Goal: Task Accomplishment & Management: Complete application form

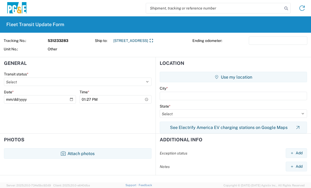
click at [67, 81] on select "Select Delivered Picked Up" at bounding box center [77, 81] width 147 height 8
select select "DELIVRED"
click at [189, 96] on input "text" at bounding box center [233, 96] width 147 height 8
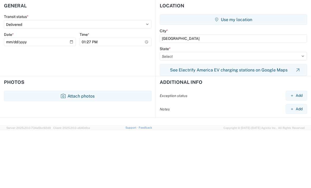
type input "[GEOGRAPHIC_DATA]"
click at [185, 109] on select "Select [US_STATE] [US_STATE] [US_STATE] [US_STATE] Armed Forces Americas Armed …" at bounding box center [233, 113] width 147 height 8
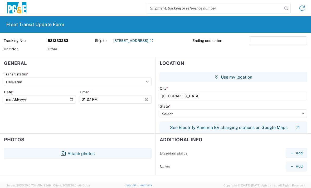
select select "CA"
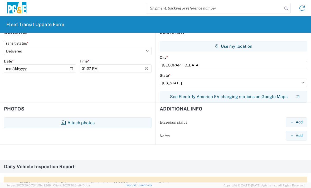
scroll to position [31, 0]
click at [76, 120] on button "Attach photos" at bounding box center [77, 122] width 147 height 11
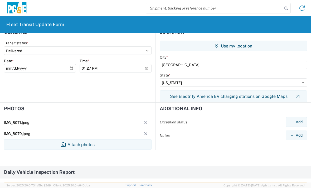
click at [121, 67] on input "13:27" at bounding box center [116, 68] width 72 height 8
type input "12:27"
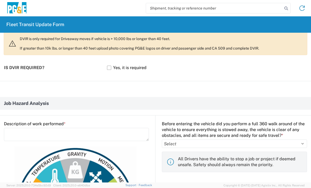
scroll to position [188, 0]
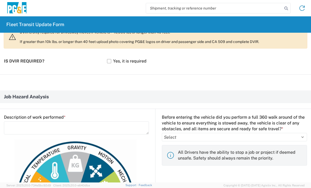
click at [38, 126] on textarea at bounding box center [76, 127] width 145 height 13
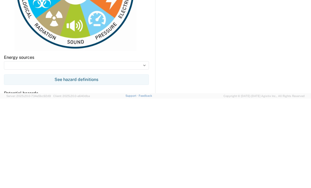
scroll to position [311, 0]
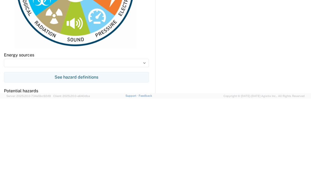
type textarea "Unloading Container"
click at [48, 148] on input at bounding box center [76, 152] width 145 height 8
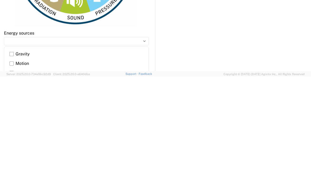
click at [26, 160] on label "Gravity" at bounding box center [76, 164] width 134 height 9
click at [0, 0] on input "Gravity" at bounding box center [0, 0] width 0 height 0
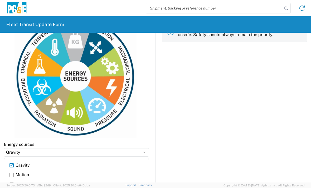
click at [13, 177] on label "Motion" at bounding box center [76, 174] width 134 height 9
click at [0, 0] on input "Motion" at bounding box center [0, 0] width 0 height 0
type input "Gravity, Motion"
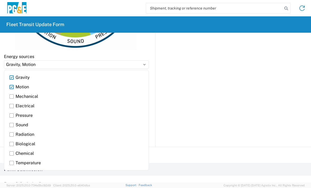
scroll to position [399, 0]
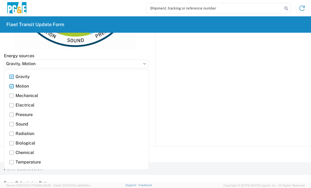
click at [143, 65] on input "Gravity, Motion" at bounding box center [76, 64] width 145 height 8
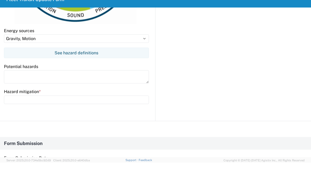
scroll to position [423, 0]
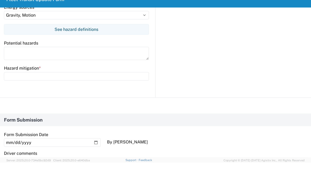
click at [38, 72] on textarea at bounding box center [76, 78] width 145 height 13
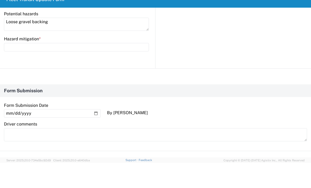
scroll to position [453, 0]
type textarea "Loose gravel backing"
click at [82, 67] on input "text" at bounding box center [76, 71] width 145 height 8
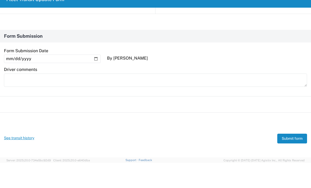
scroll to position [506, 0]
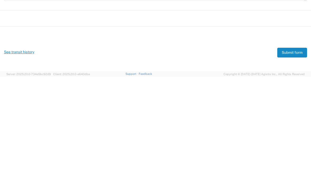
type input "For loose gravel watch your step for backing use a spotter"
click at [292, 159] on button "Submit form" at bounding box center [292, 164] width 30 height 10
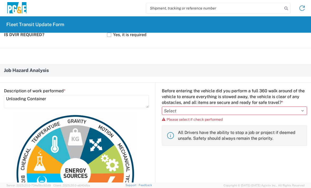
scroll to position [214, 0]
click at [300, 109] on select "Select Yes No" at bounding box center [234, 110] width 145 height 8
select select "yes"
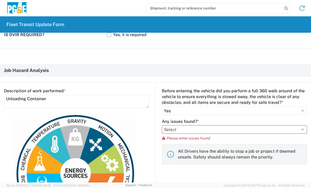
click at [301, 133] on select "Select Yes No" at bounding box center [234, 129] width 145 height 8
select select "no"
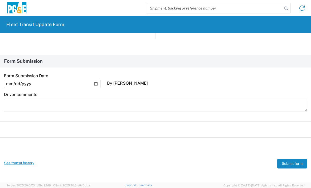
scroll to position [506, 0]
click at [292, 165] on button "Submit form" at bounding box center [292, 164] width 30 height 10
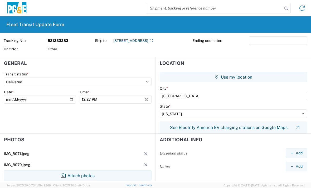
scroll to position [0, 0]
